Goal: Task Accomplishment & Management: Use online tool/utility

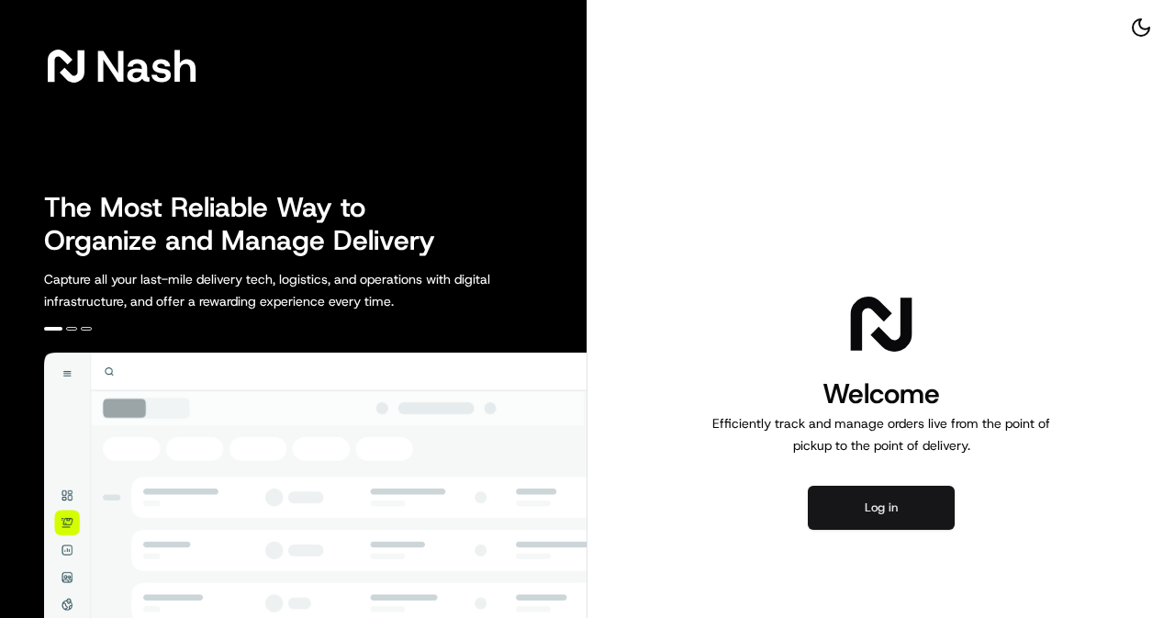
click at [867, 506] on button "Log in" at bounding box center [881, 508] width 147 height 44
